Goal: Information Seeking & Learning: Learn about a topic

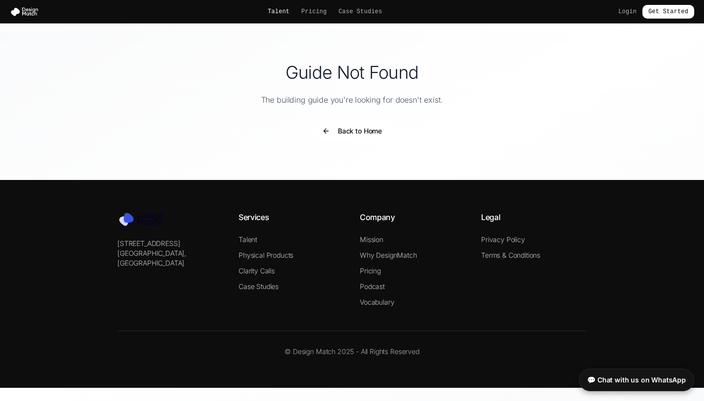
click at [278, 11] on link "Talent" at bounding box center [279, 12] width 22 height 8
